Goal: Information Seeking & Learning: Learn about a topic

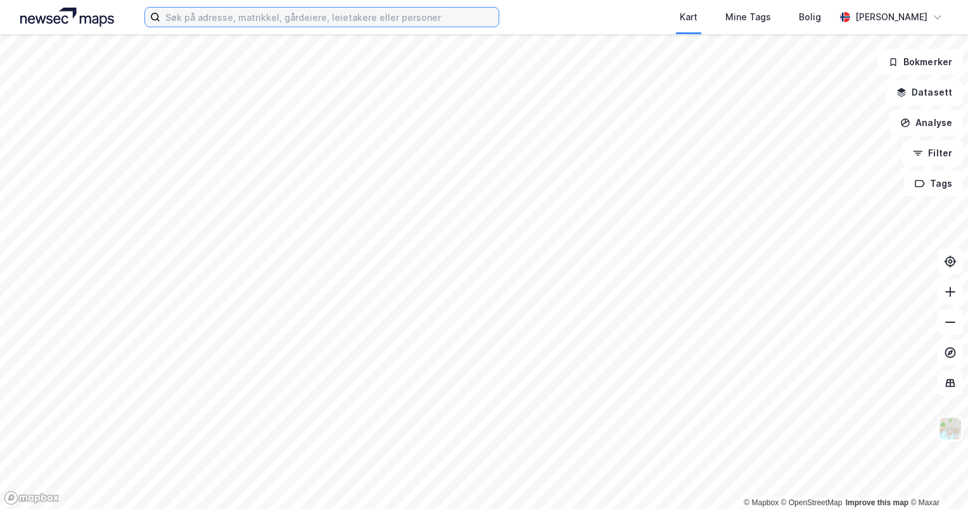
click at [410, 23] on input at bounding box center [329, 17] width 338 height 19
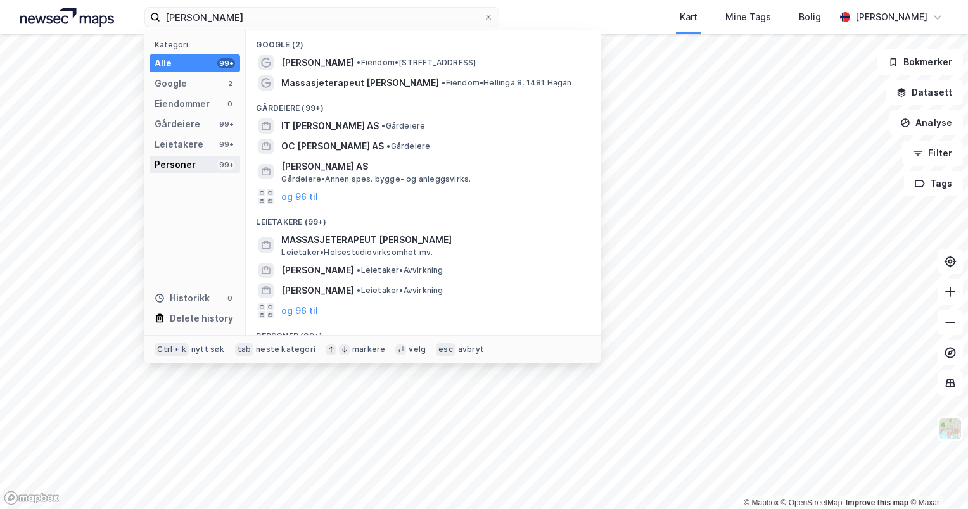
click at [198, 156] on div "Personer 99+" at bounding box center [195, 165] width 91 height 18
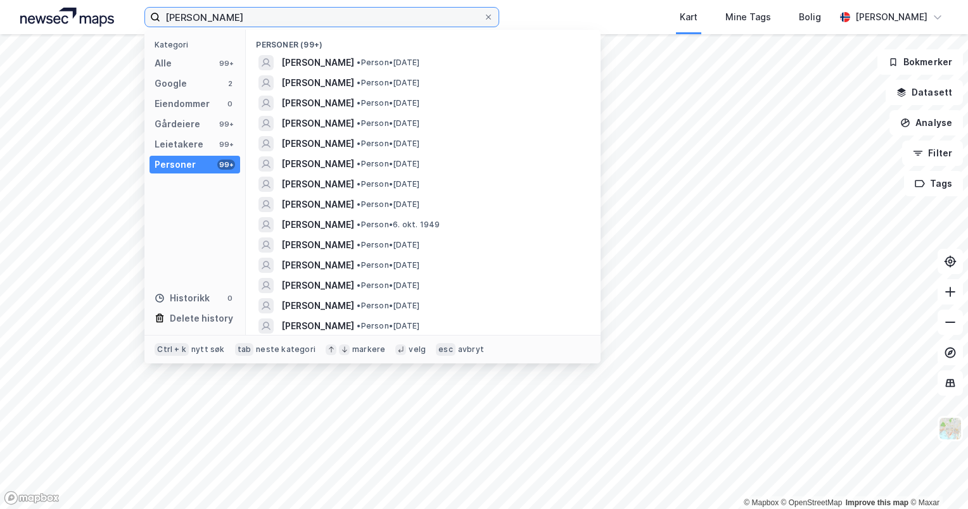
click at [182, 16] on input "[PERSON_NAME]" at bounding box center [321, 17] width 323 height 19
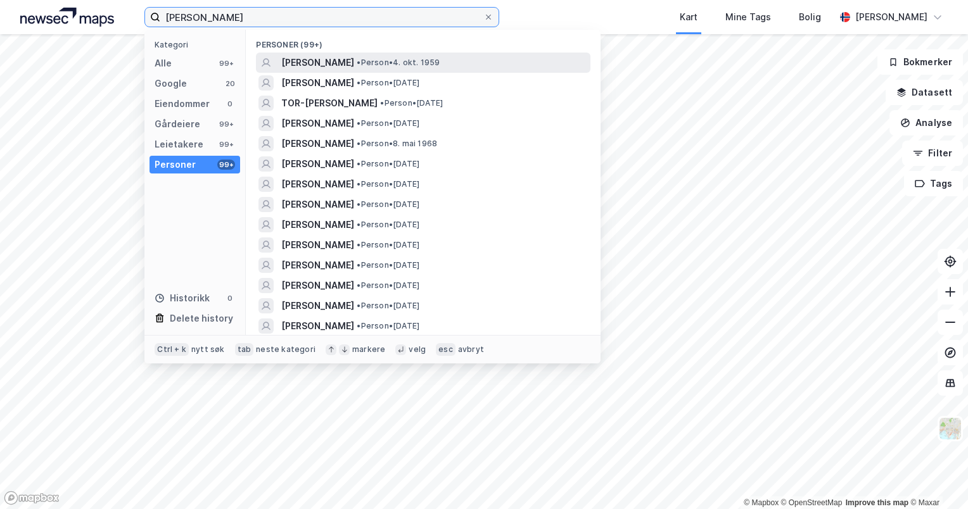
type input "[PERSON_NAME]"
click at [347, 70] on div "[PERSON_NAME] • Person • [DATE]" at bounding box center [423, 63] width 335 height 20
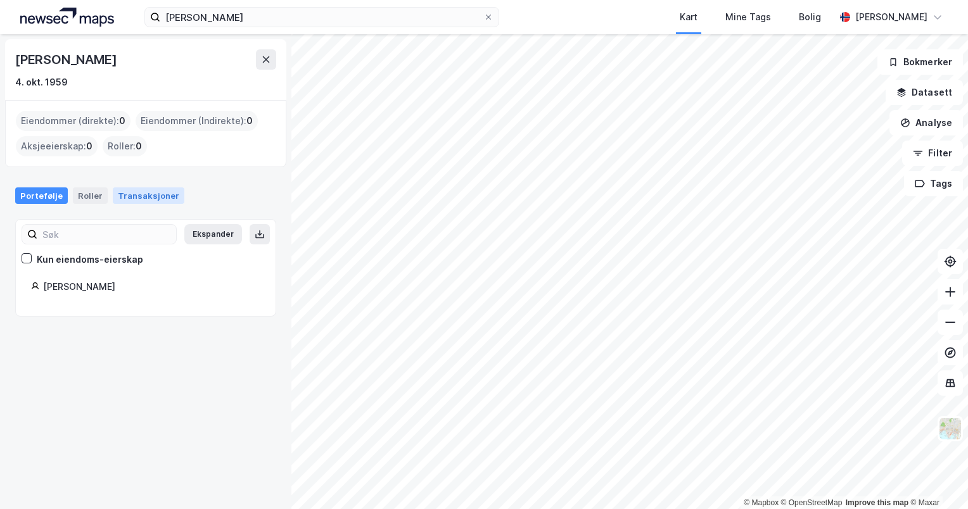
click at [154, 198] on div "Transaksjoner" at bounding box center [149, 196] width 72 height 16
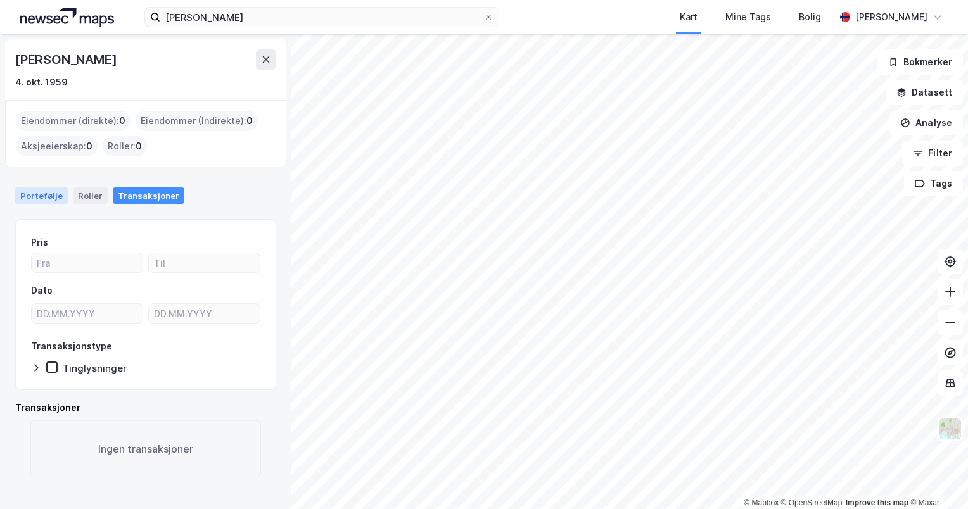
click at [51, 191] on div "Portefølje" at bounding box center [41, 196] width 53 height 16
